Goal: Information Seeking & Learning: Learn about a topic

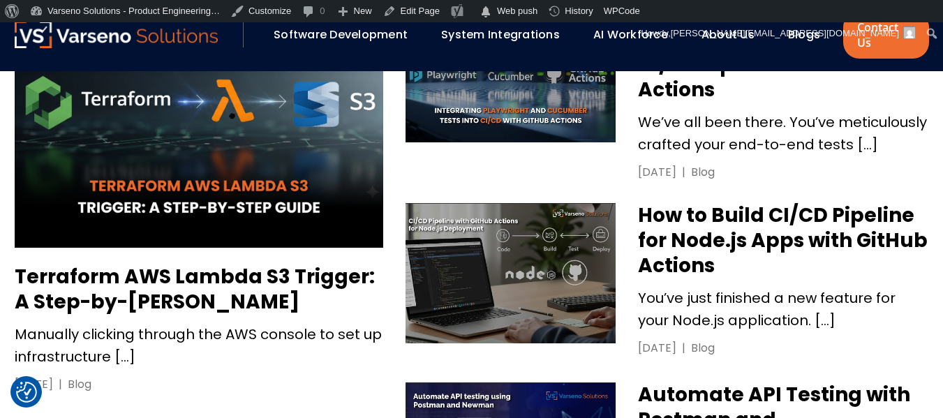
scroll to position [763, 0]
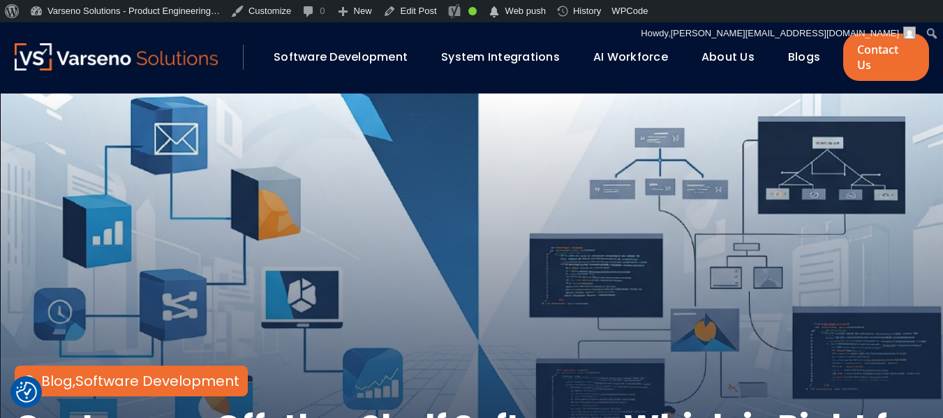
scroll to position [248, 0]
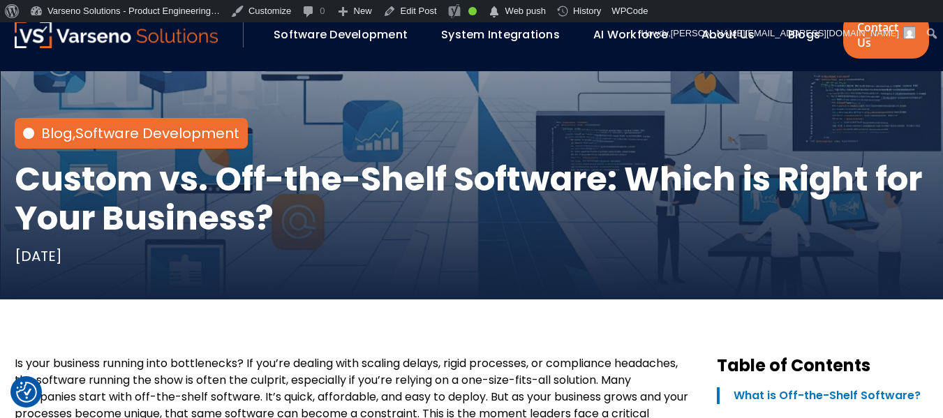
click at [98, 176] on h1 "Custom vs. Off-the-Shelf Software: Which is Right for Your Business?" at bounding box center [472, 199] width 914 height 78
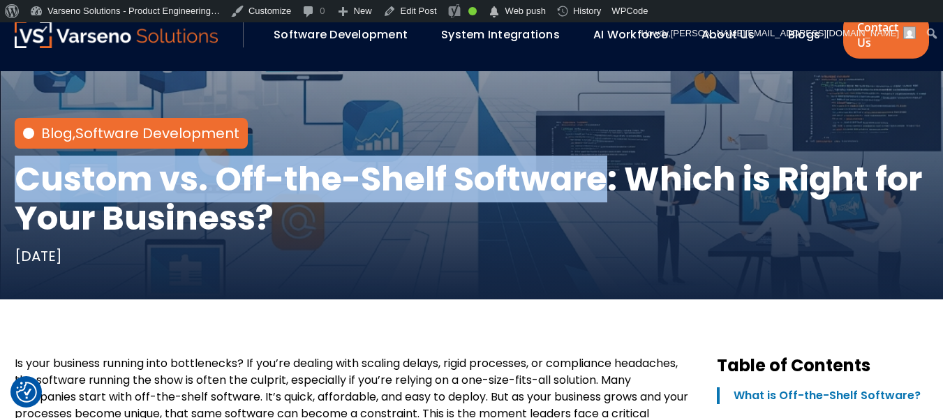
drag, startPoint x: 98, startPoint y: 176, endPoint x: 498, endPoint y: 158, distance: 400.3
click at [498, 160] on h1 "Custom vs. Off-the-Shelf Software: Which is Right for Your Business?" at bounding box center [472, 199] width 914 height 78
copy h1 "Custom vs. Off-the-Shelf Software"
